Goal: Check status: Check status

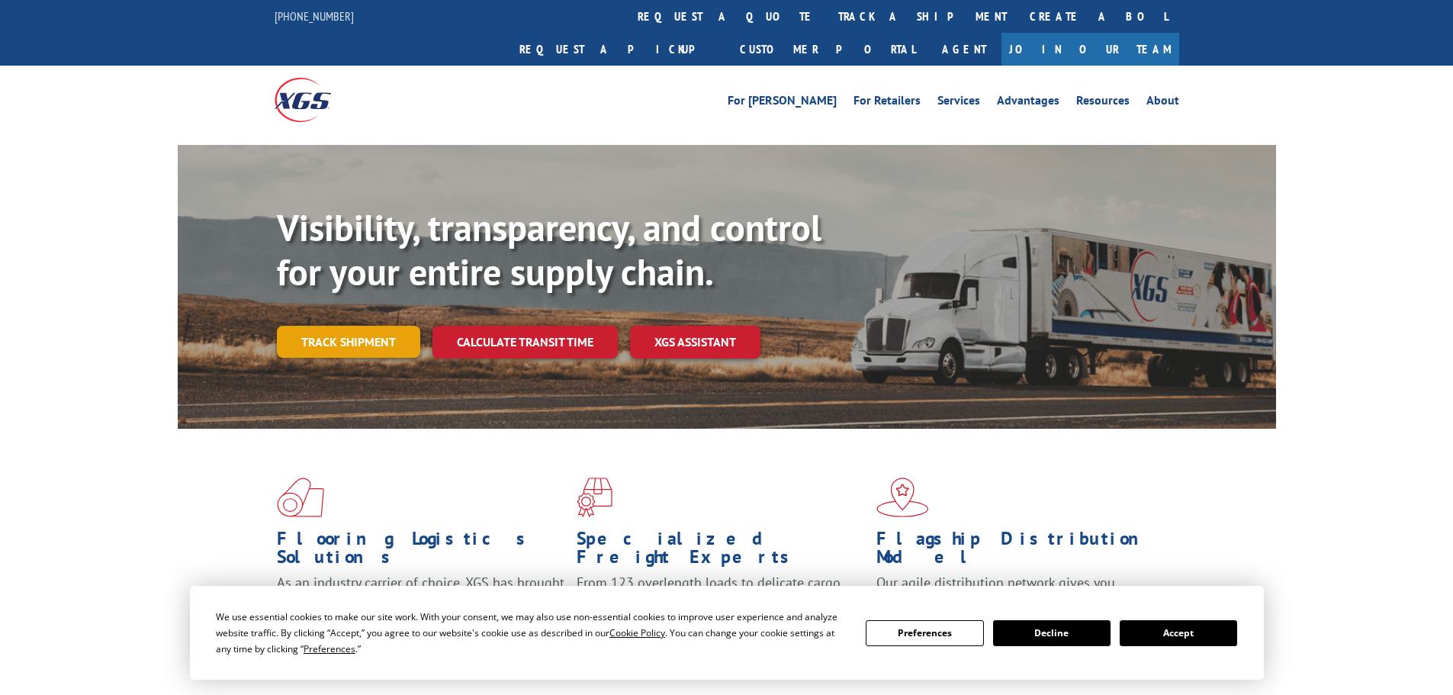
click at [353, 326] on link "Track shipment" at bounding box center [348, 342] width 143 height 32
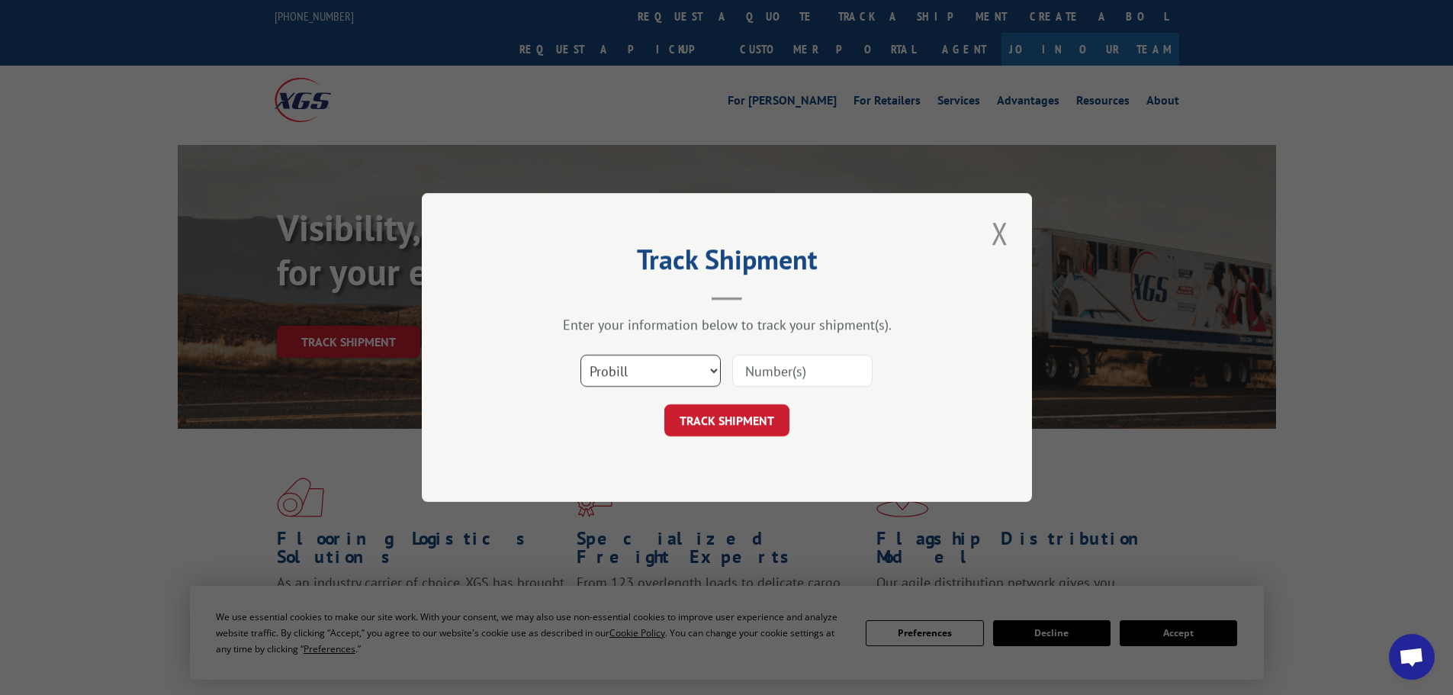
click at [607, 364] on select "Select category... Probill BOL PO" at bounding box center [650, 371] width 140 height 32
select select "bol"
click at [580, 355] on select "Select category... Probill BOL PO" at bounding box center [650, 371] width 140 height 32
click at [751, 375] on input at bounding box center [802, 371] width 140 height 32
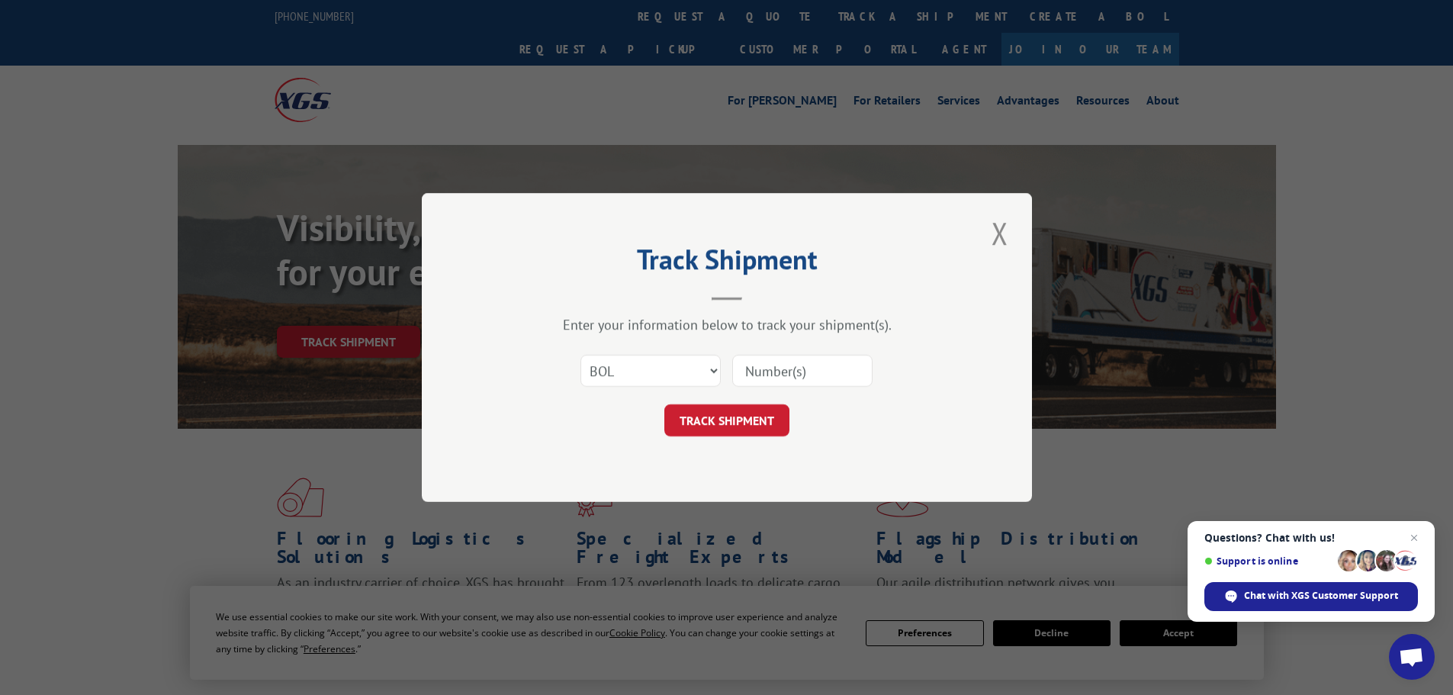
paste input "2823108"
type input "2823108"
click at [770, 413] on button "TRACK SHIPMENT" at bounding box center [726, 420] width 125 height 32
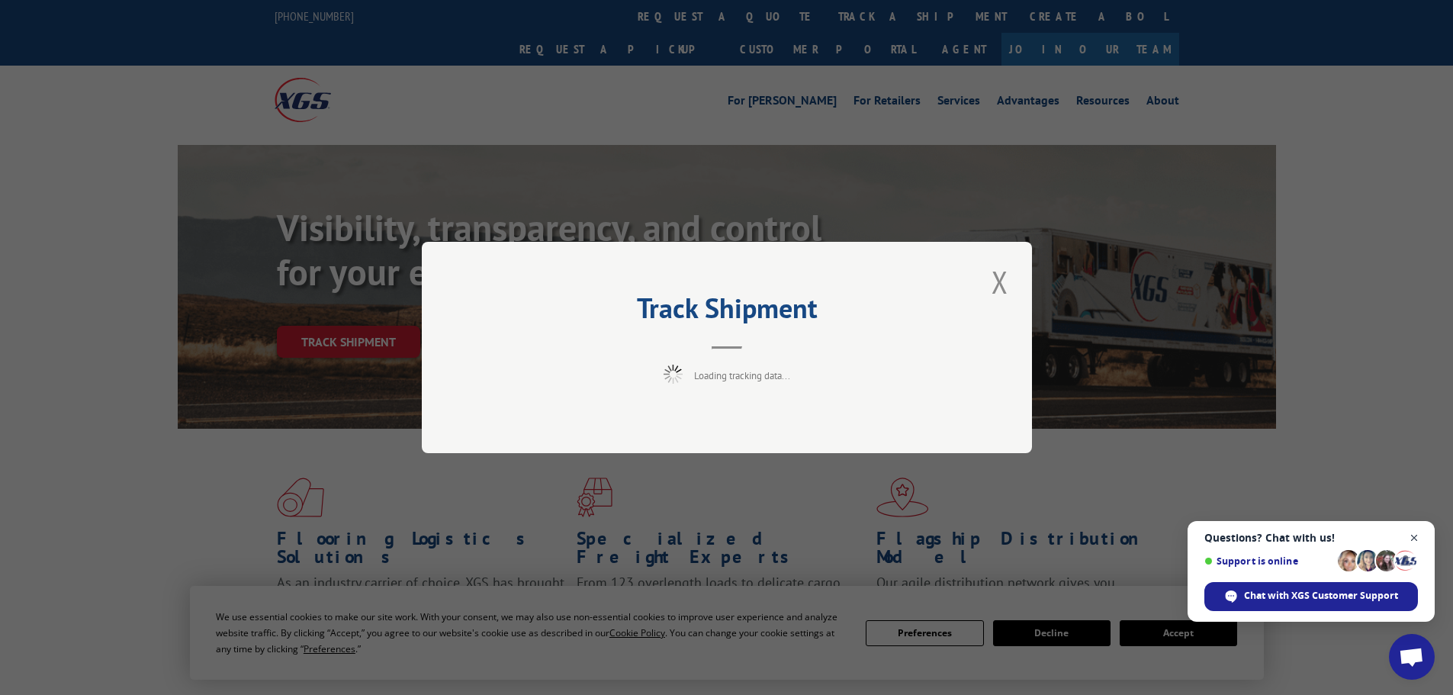
click at [1419, 531] on span "Open chat" at bounding box center [1414, 538] width 19 height 19
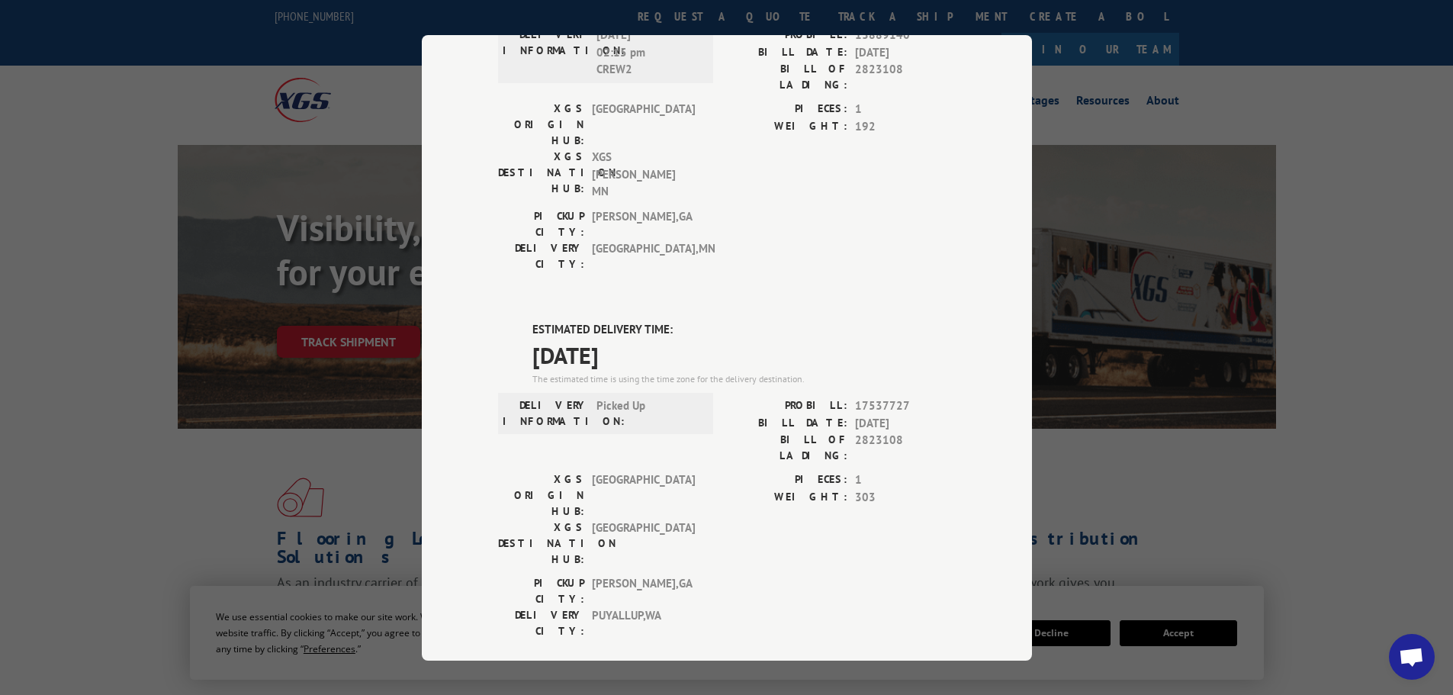
scroll to position [229, 0]
